Goal: Task Accomplishment & Management: Manage account settings

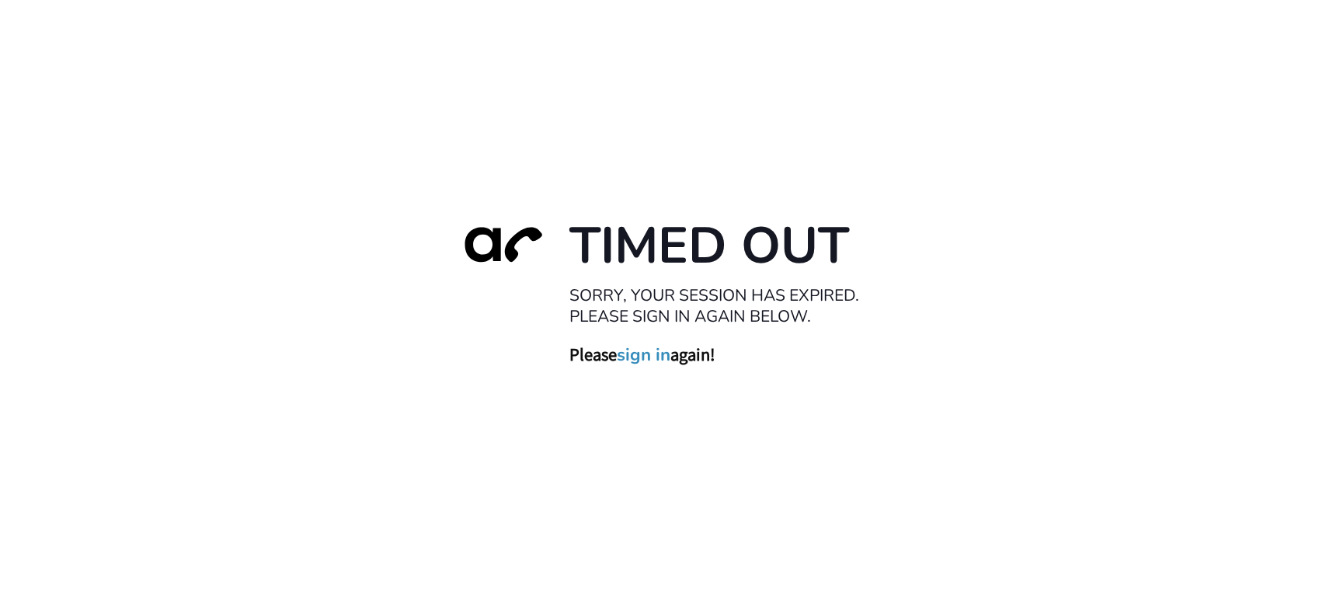
click at [657, 350] on link "sign in" at bounding box center [645, 355] width 54 height 22
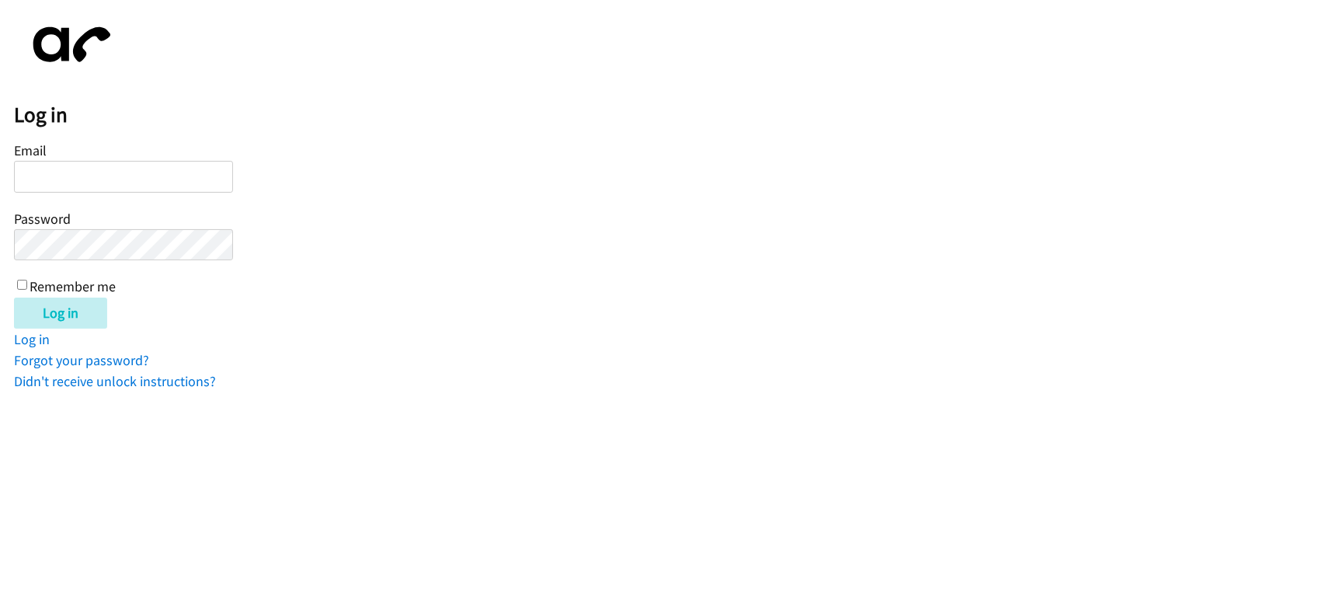
click at [144, 183] on input "Email" at bounding box center [123, 177] width 219 height 32
type input "[EMAIL_ADDRESS][DOMAIN_NAME]"
click at [14, 298] on input "Log in" at bounding box center [60, 313] width 93 height 31
